Goal: Task Accomplishment & Management: Use online tool/utility

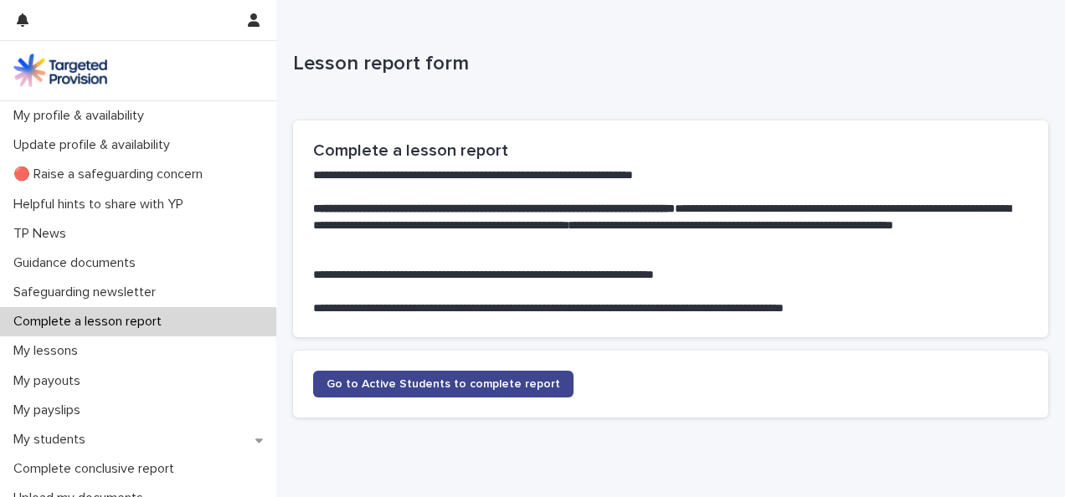
click at [402, 381] on span "Go to Active Students to complete report" at bounding box center [444, 385] width 234 height 12
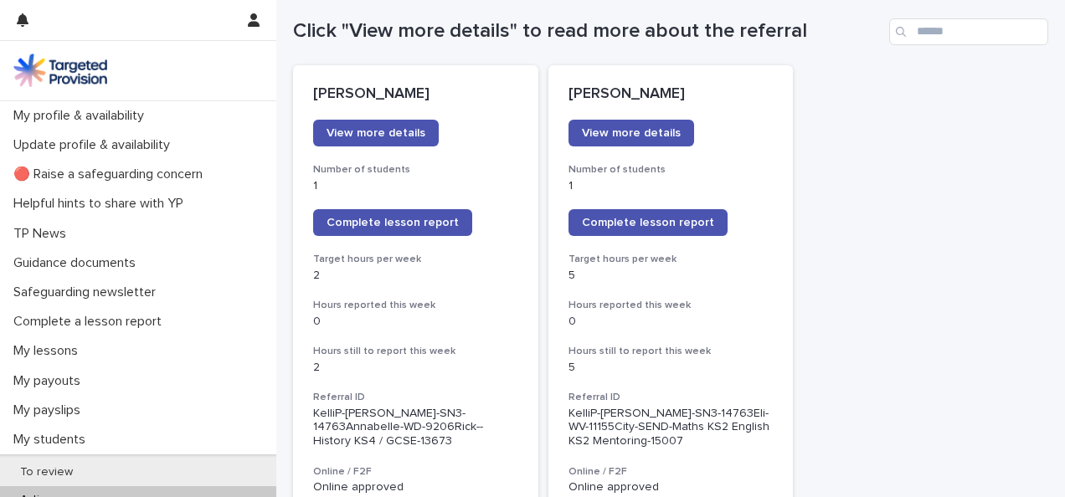
scroll to position [174, 0]
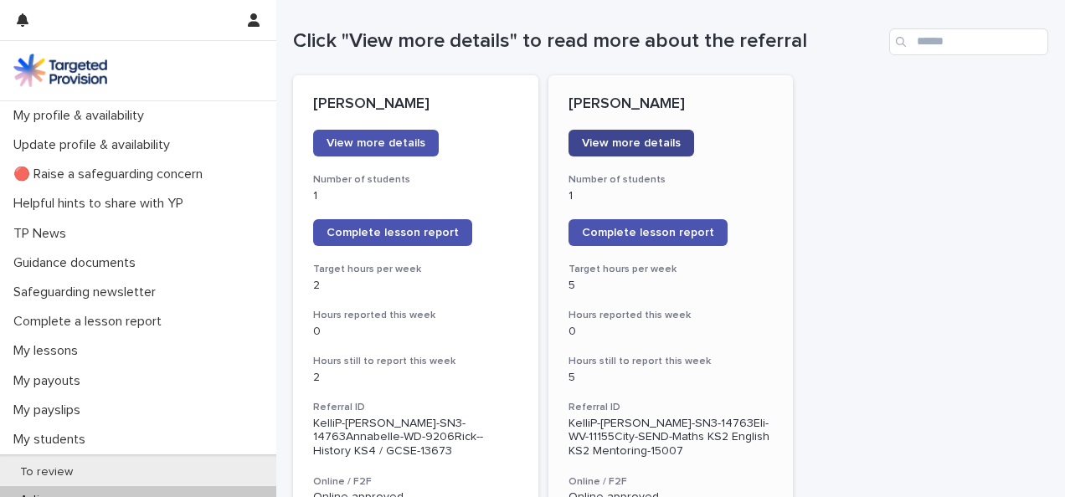
click at [626, 147] on span "View more details" at bounding box center [631, 143] width 99 height 12
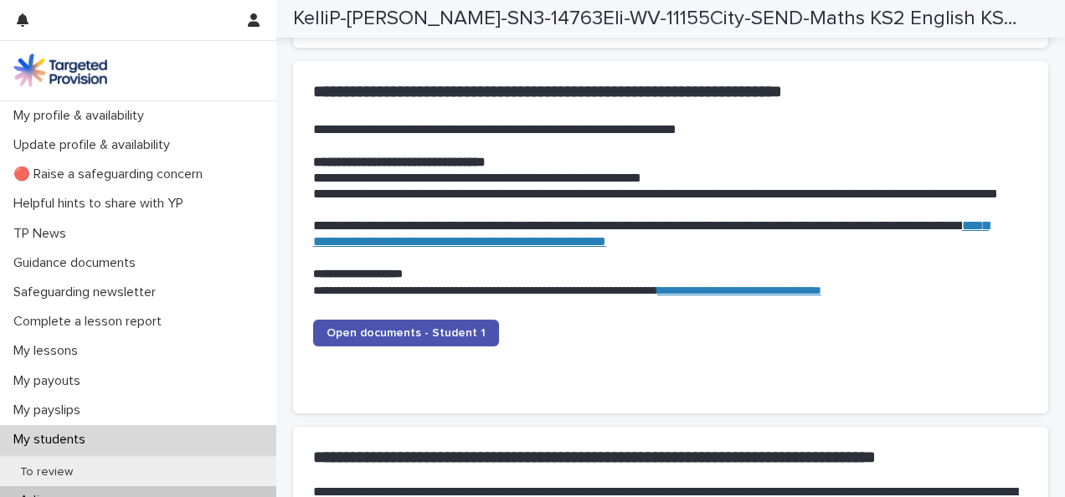
scroll to position [1585, 0]
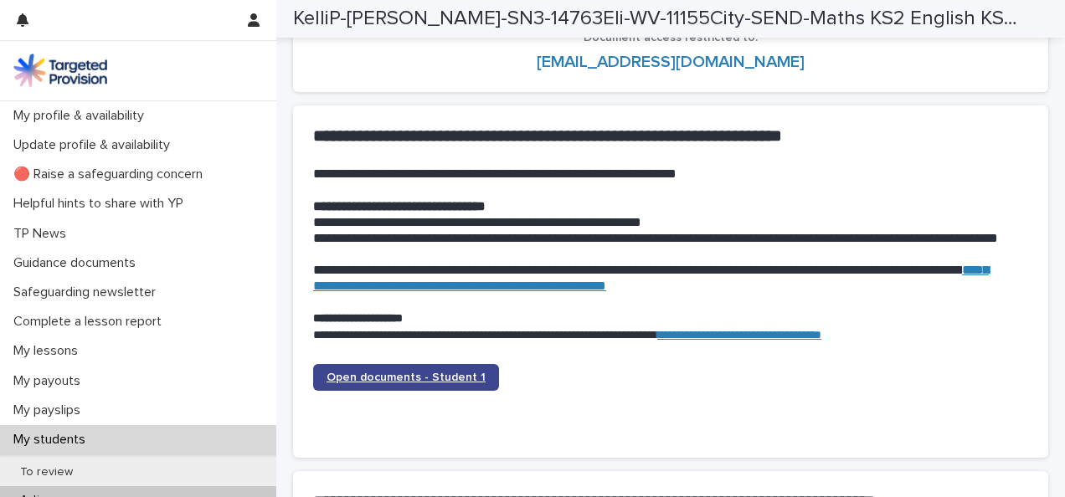
click at [401, 374] on span "Open documents - Student 1" at bounding box center [406, 378] width 159 height 12
click at [414, 377] on span "Open documents - Student 1" at bounding box center [406, 378] width 159 height 12
click at [442, 374] on span "Open documents - Student 1" at bounding box center [406, 378] width 159 height 12
click at [419, 373] on span "Open documents - Student 1" at bounding box center [406, 378] width 159 height 12
